Goal: Task Accomplishment & Management: Manage account settings

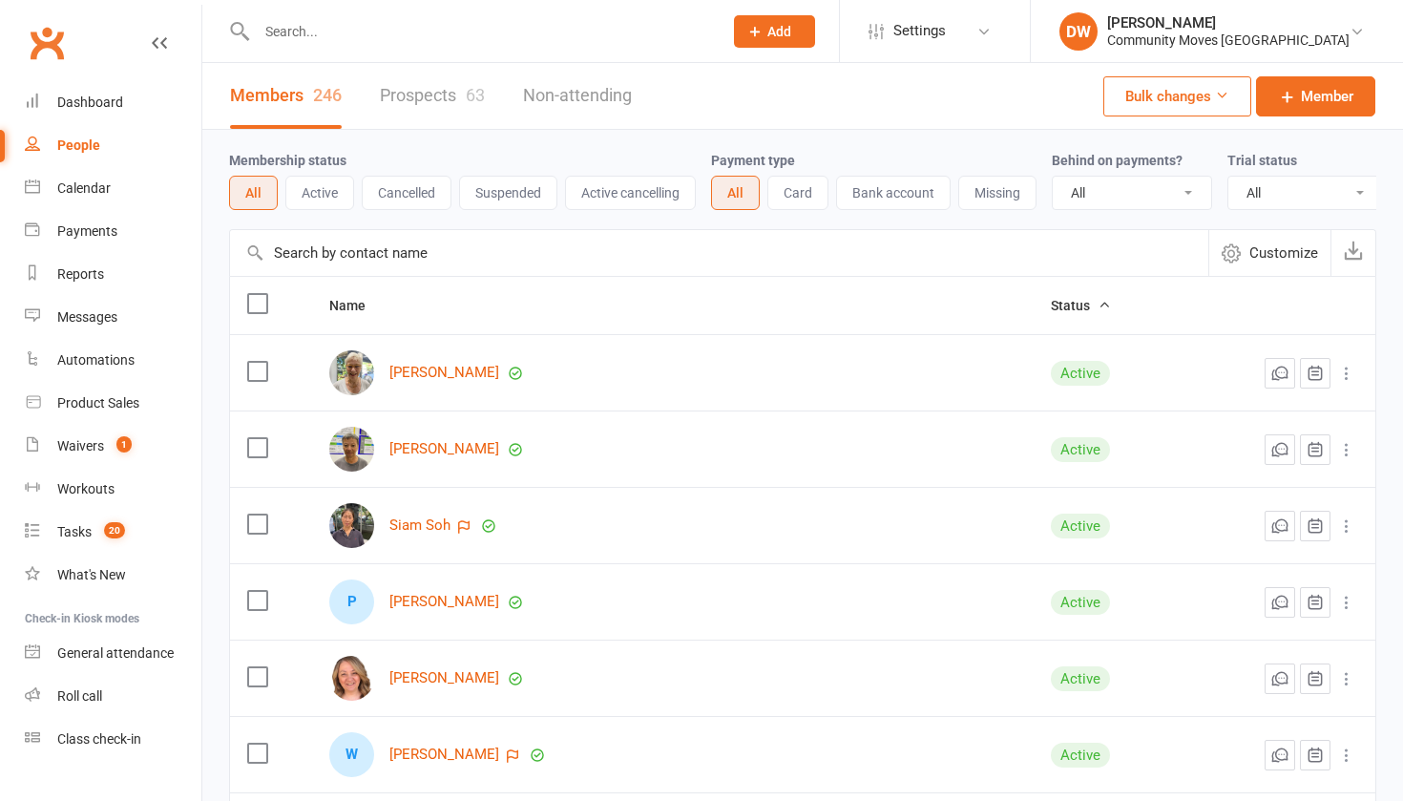
select select "100"
click at [81, 141] on div "People" at bounding box center [78, 144] width 43 height 15
